Goal: Answer question/provide support: Share knowledge or assist other users

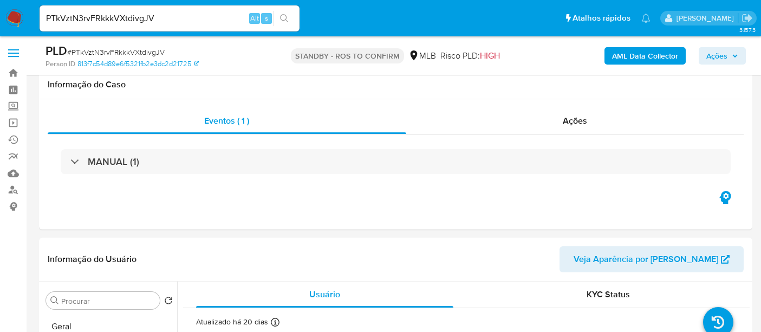
select select "10"
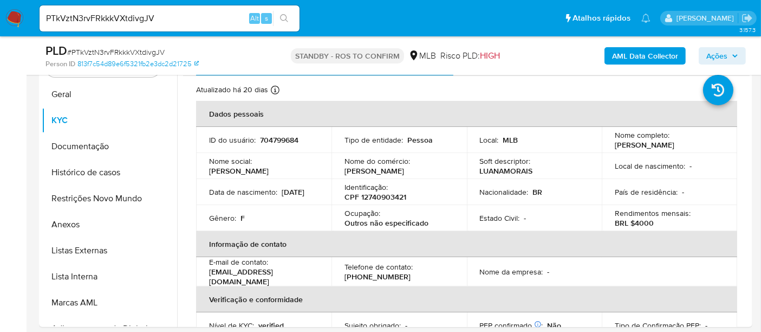
scroll to position [183, 0]
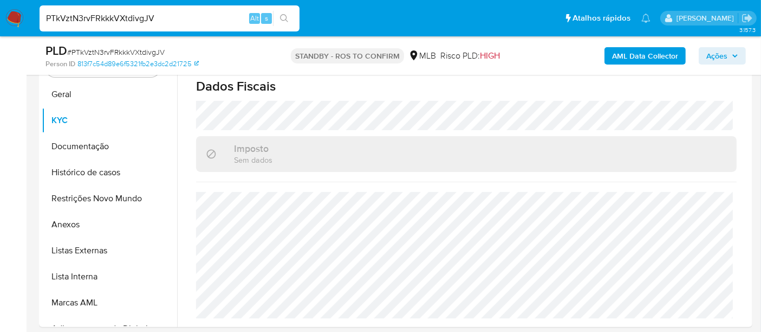
drag, startPoint x: 75, startPoint y: 18, endPoint x: 0, endPoint y: 12, distance: 75.0
click at [0, 12] on nav "Pausado Ver notificaciones PTkVztN3rvFRkkkVXtdivgJV Alt s Atalhos rápidos Presi…" at bounding box center [380, 18] width 761 height 36
paste input "ufPvIiv5eYdLzIKctusRLxOC"
type input "ufPvIiv5eYdLzIKctusRLxOC"
click at [285, 15] on icon "search-icon" at bounding box center [284, 18] width 8 height 8
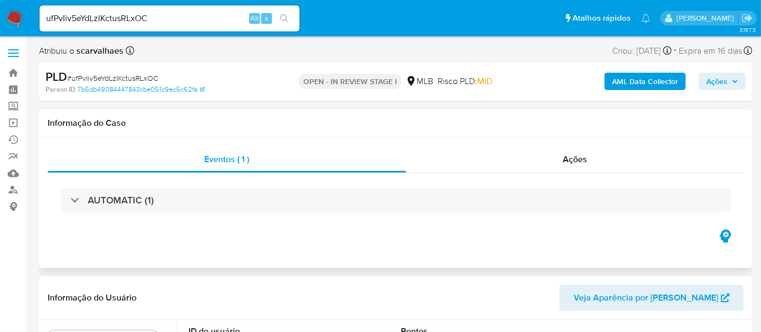
select select "10"
click at [575, 163] on span "Ações" at bounding box center [575, 159] width 24 height 12
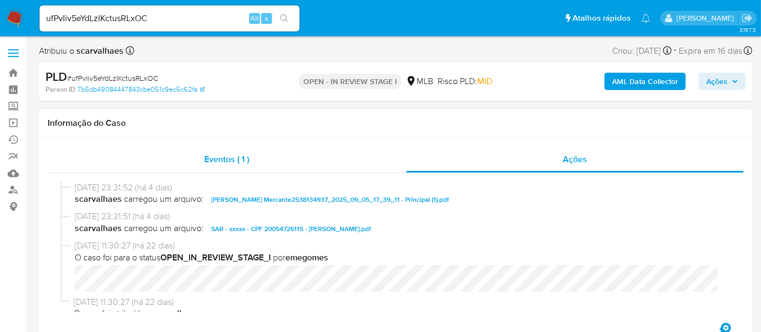
click at [215, 158] on span "Eventos ( 1 )" at bounding box center [226, 159] width 45 height 12
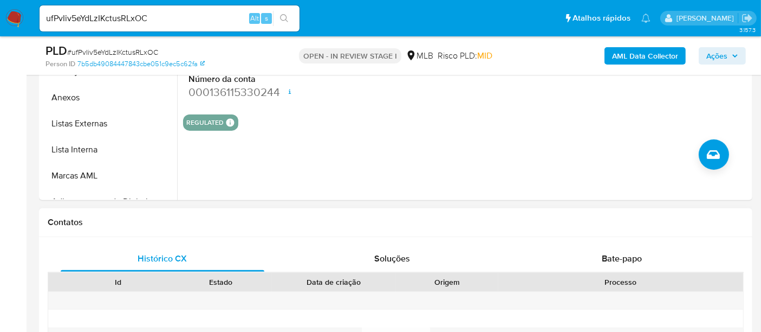
scroll to position [361, 0]
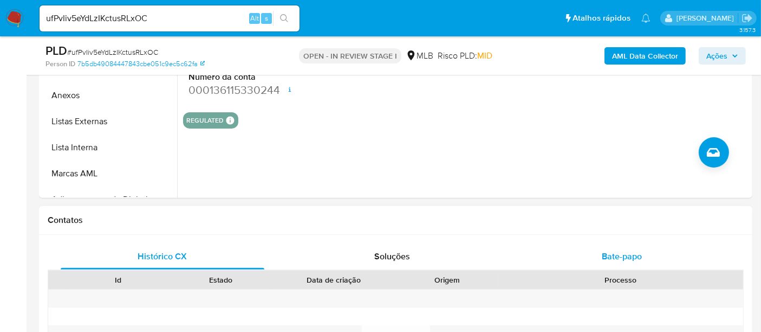
click at [623, 255] on span "Bate-papo" at bounding box center [622, 256] width 40 height 12
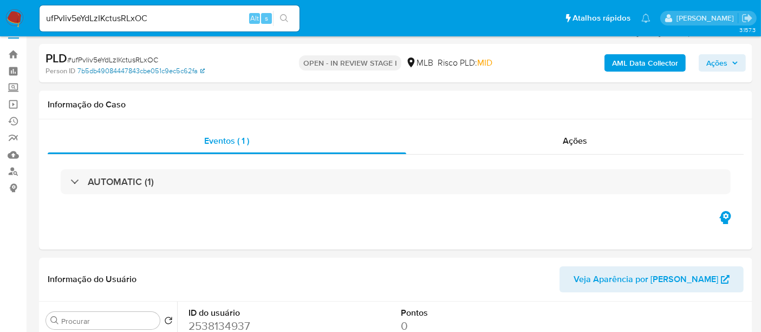
scroll to position [0, 0]
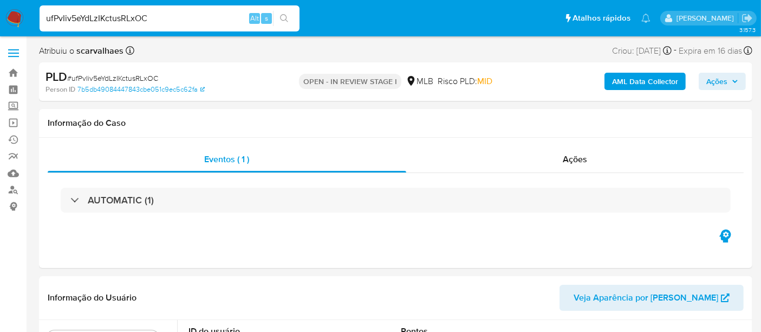
drag, startPoint x: 155, startPoint y: 17, endPoint x: 46, endPoint y: 19, distance: 109.4
click at [46, 19] on input "ufPvIiv5eYdLzIKctusRLxOC" at bounding box center [170, 18] width 260 height 14
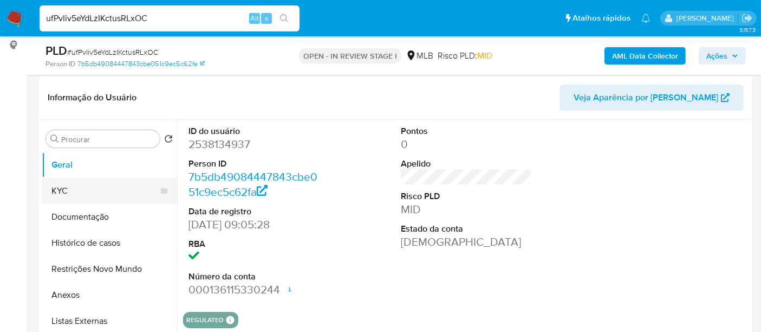
scroll to position [180, 0]
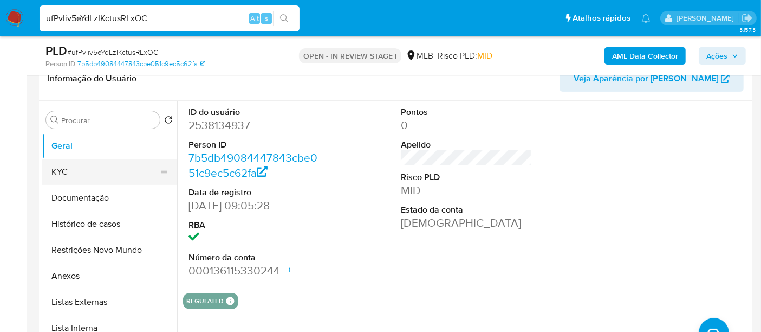
drag, startPoint x: 75, startPoint y: 171, endPoint x: 85, endPoint y: 173, distance: 10.5
click at [75, 171] on button "KYC" at bounding box center [105, 172] width 127 height 26
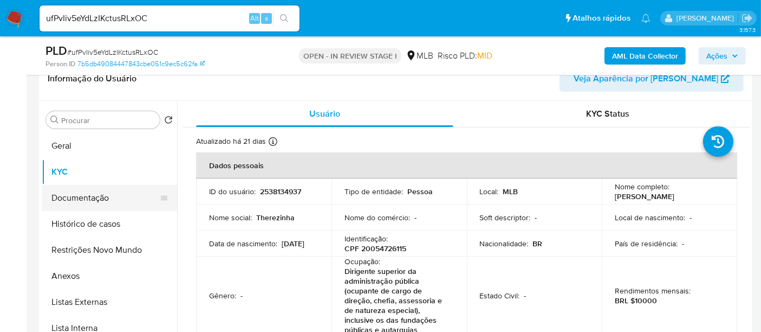
click at [85, 197] on button "Documentação" at bounding box center [105, 198] width 127 height 26
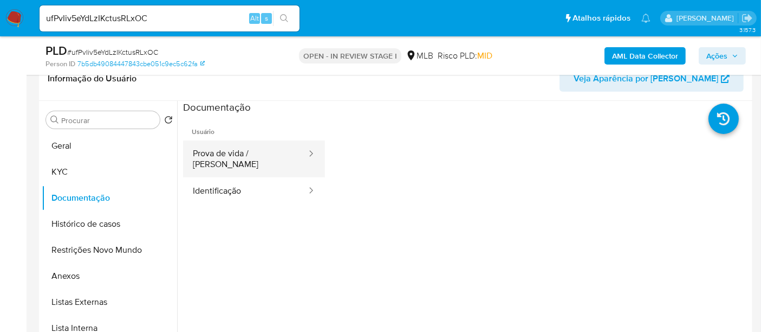
drag, startPoint x: 253, startPoint y: 149, endPoint x: 283, endPoint y: 151, distance: 29.9
click at [252, 149] on button "Prova de vida / [PERSON_NAME]" at bounding box center [245, 158] width 125 height 37
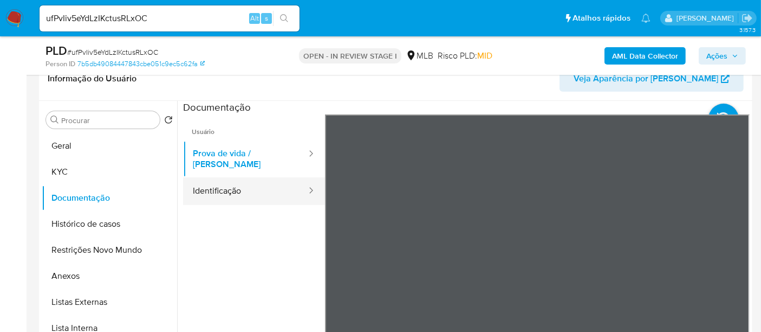
click at [224, 181] on button "Identificação" at bounding box center [245, 191] width 125 height 28
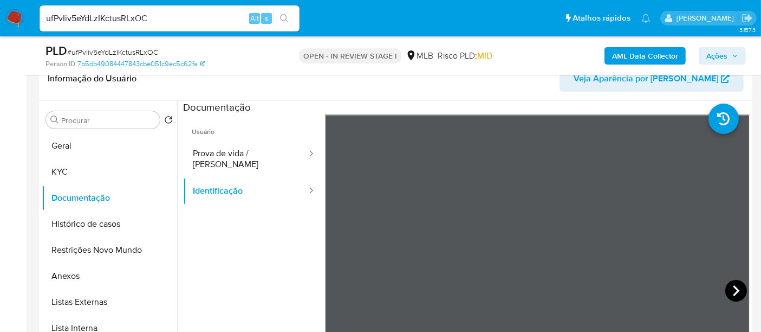
click at [736, 292] on icon at bounding box center [736, 291] width 22 height 22
